Goal: Check status

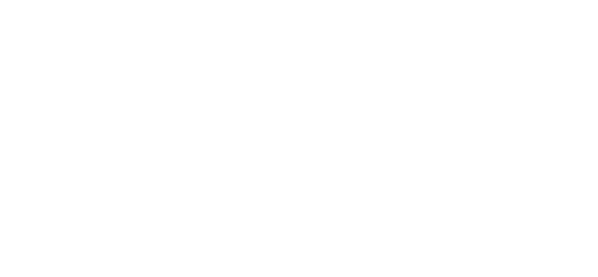
click at [504, 0] on html "Texto original Avalie a tradução O feedback vai ser usado para ajudar a melhora…" at bounding box center [299, 0] width 598 height 0
drag, startPoint x: 260, startPoint y: 70, endPoint x: 260, endPoint y: 62, distance: 7.5
click at [260, 0] on html "Texto original Avalie a tradução O feedback vai ser usado para ajudar a melhora…" at bounding box center [299, 0] width 598 height 0
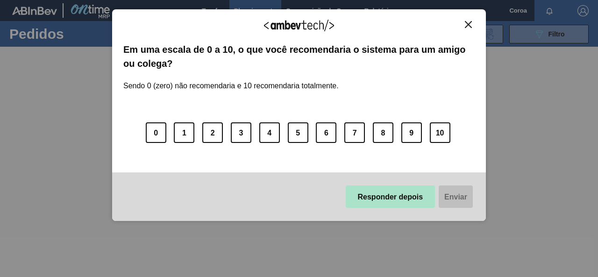
click at [412, 196] on font "Responder depois" at bounding box center [390, 197] width 65 height 8
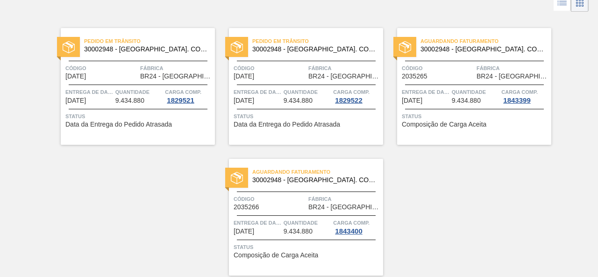
scroll to position [88, 0]
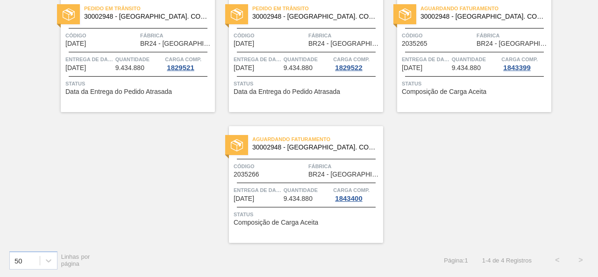
click at [468, 212] on div "Pedido em Trânsito 30002948 - [GEOGRAPHIC_DATA] AL. COROA; PRATA; ISE Código [D…" at bounding box center [299, 111] width 598 height 261
